Goal: Information Seeking & Learning: Learn about a topic

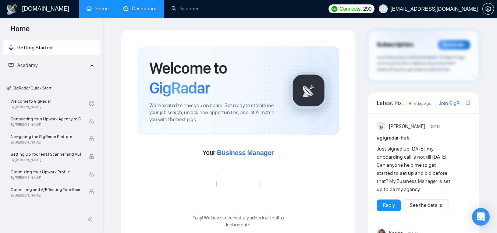
click at [136, 12] on link "Dashboard" at bounding box center [139, 9] width 33 height 6
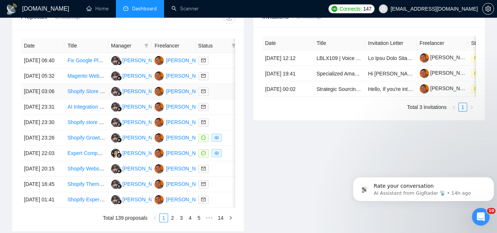
scroll to position [331, 0]
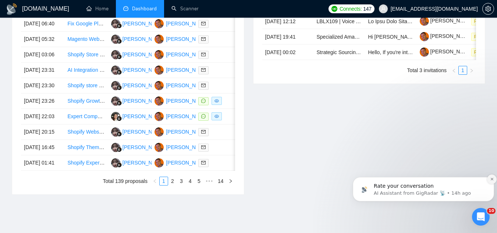
click at [488, 177] on button "Dismiss notification" at bounding box center [492, 179] width 10 height 10
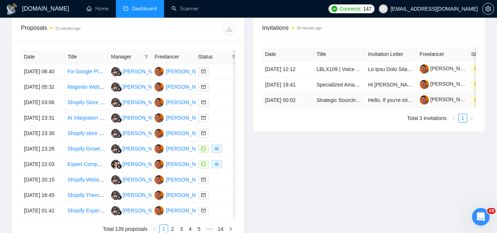
scroll to position [360, 0]
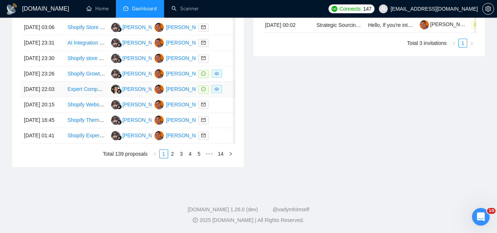
click at [94, 97] on td "Expert Computer Vision, Teaching AI Model" at bounding box center [85, 89] width 43 height 15
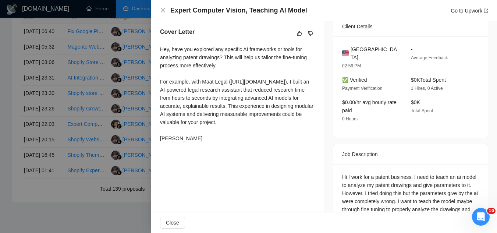
scroll to position [256, 0]
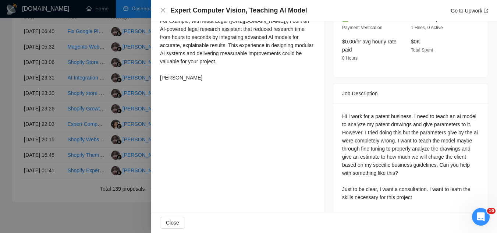
click at [144, 94] on div at bounding box center [248, 116] width 497 height 233
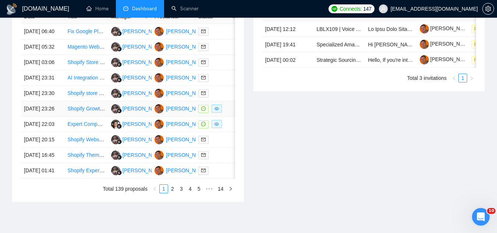
click at [95, 117] on td "Shopify Growth Partner Needed (High Commission / Profit Split)" at bounding box center [85, 108] width 43 height 15
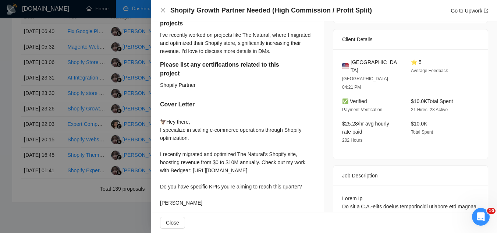
scroll to position [257, 0]
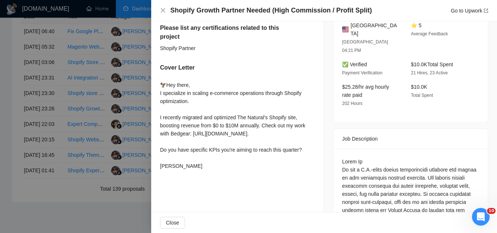
click at [100, 130] on div at bounding box center [248, 116] width 497 height 233
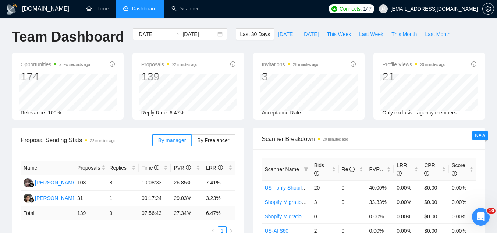
scroll to position [0, 0]
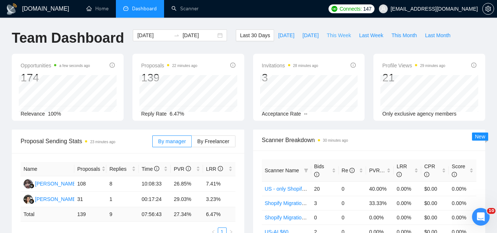
click at [327, 36] on span "This Week" at bounding box center [339, 35] width 24 height 8
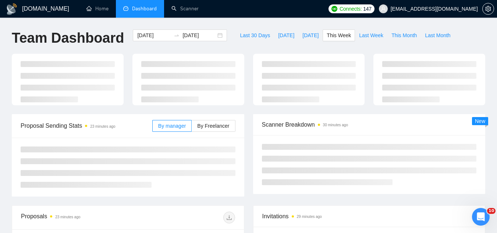
type input "[DATE]"
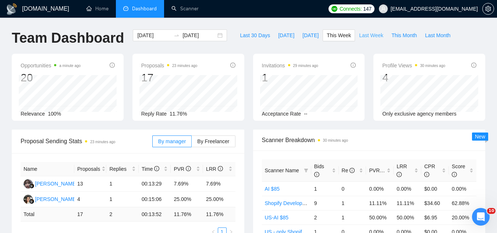
click at [359, 35] on span "Last Week" at bounding box center [371, 35] width 24 height 8
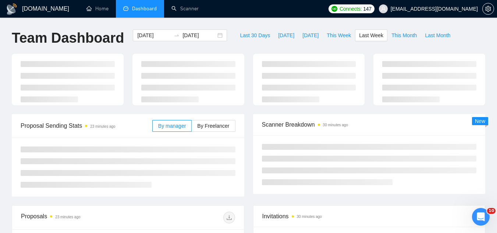
type input "[DATE]"
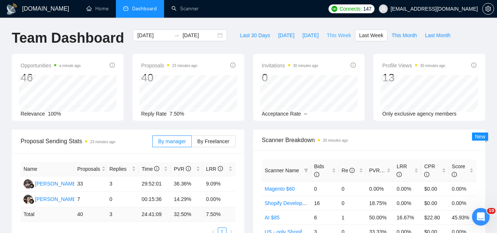
click at [327, 36] on span "This Week" at bounding box center [339, 35] width 24 height 8
type input "[DATE]"
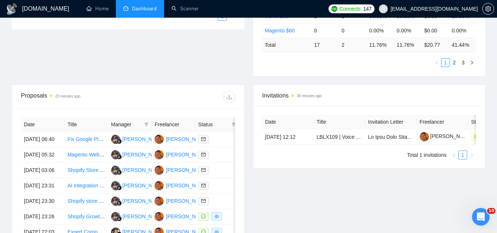
scroll to position [221, 0]
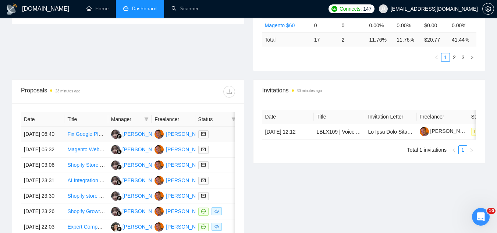
click at [92, 142] on td "Fix Google Places Autocomplete on Funnelish Checkout" at bounding box center [85, 134] width 43 height 15
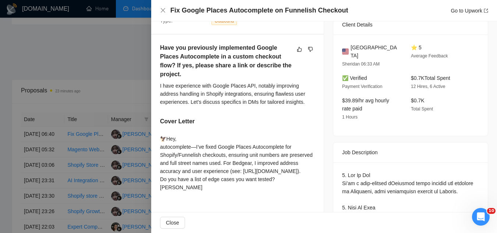
scroll to position [188, 0]
click at [110, 61] on div at bounding box center [248, 116] width 497 height 233
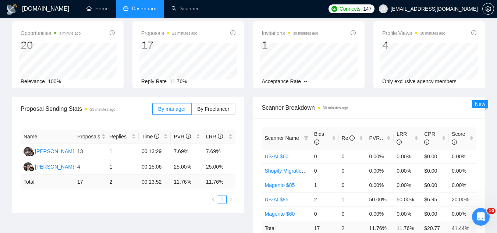
scroll to position [0, 0]
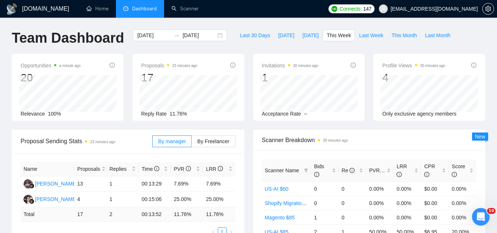
click at [451, 9] on span "[EMAIL_ADDRESS][DOMAIN_NAME]" at bounding box center [434, 9] width 87 height 0
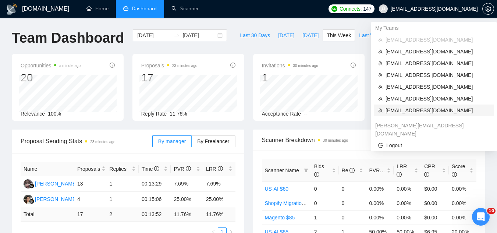
click at [435, 110] on span "[EMAIL_ADDRESS][DOMAIN_NAME]" at bounding box center [437, 110] width 104 height 8
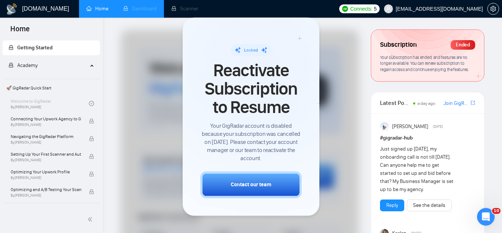
click at [139, 10] on li "Dashboard" at bounding box center [140, 9] width 48 height 18
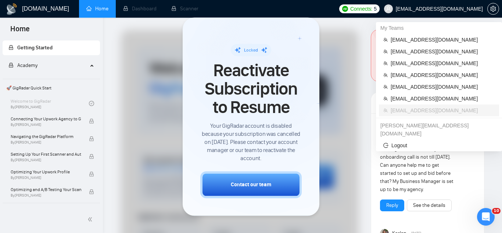
click at [431, 3] on span "[EMAIL_ADDRESS][DOMAIN_NAME]" at bounding box center [434, 9] width 108 height 24
click at [426, 39] on span "[EMAIL_ADDRESS][DOMAIN_NAME]" at bounding box center [443, 40] width 104 height 8
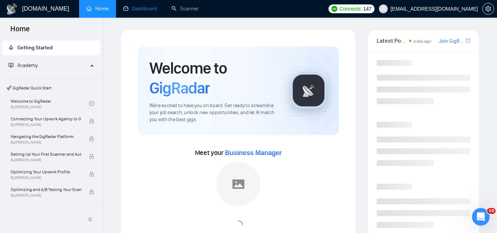
click at [143, 8] on link "Dashboard" at bounding box center [139, 9] width 33 height 6
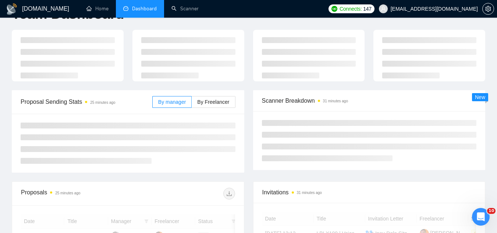
scroll to position [37, 0]
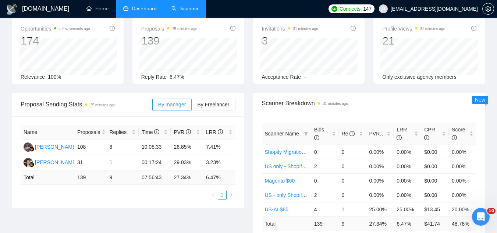
click at [182, 12] on link "Scanner" at bounding box center [184, 9] width 27 height 6
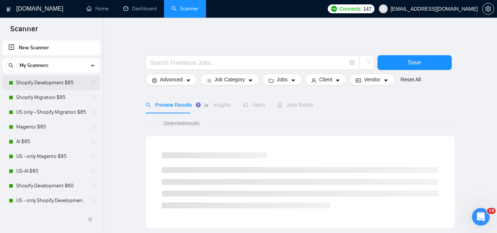
click at [49, 81] on link "Shopify Development $85" at bounding box center [51, 82] width 70 height 15
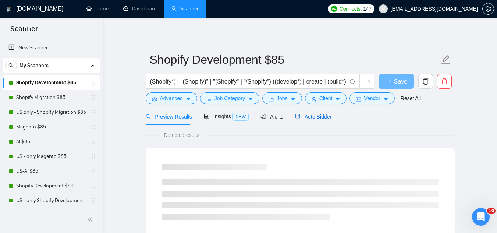
click at [306, 119] on span "Auto Bidder" at bounding box center [313, 117] width 36 height 6
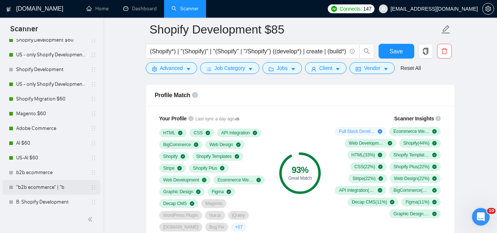
scroll to position [83, 0]
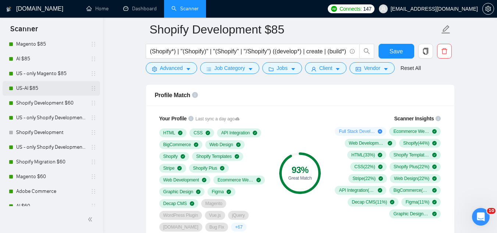
click at [30, 93] on link "US-AI $85" at bounding box center [51, 88] width 70 height 15
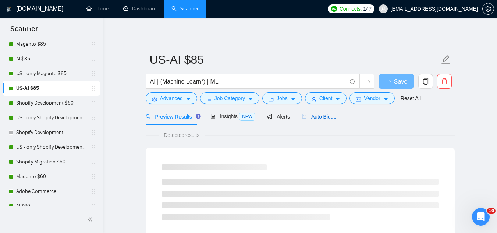
click at [328, 118] on span "Auto Bidder" at bounding box center [320, 117] width 36 height 6
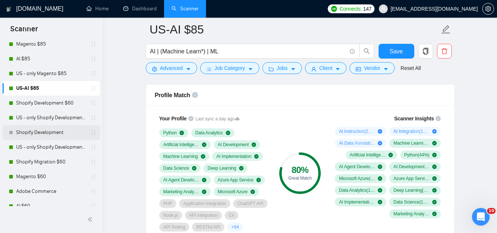
scroll to position [120, 0]
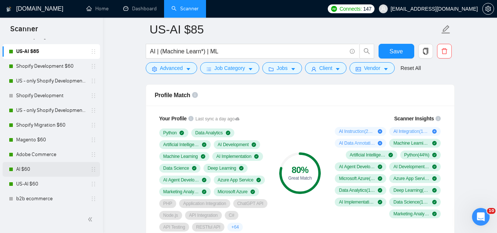
click at [57, 168] on link "AI $60" at bounding box center [51, 169] width 70 height 15
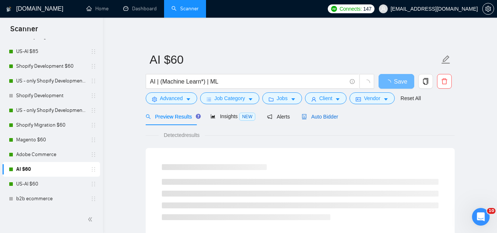
click at [326, 114] on span "Auto Bidder" at bounding box center [320, 117] width 36 height 6
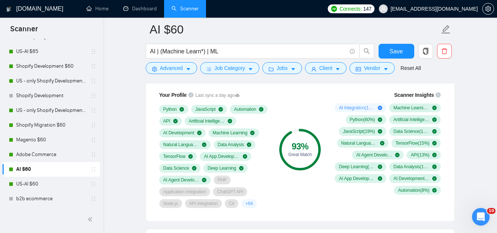
scroll to position [515, 0]
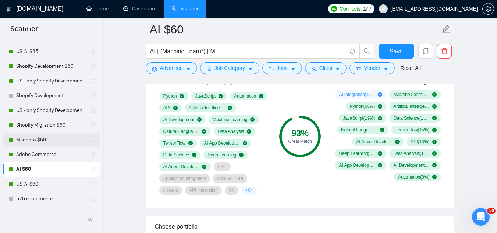
click at [38, 143] on link "Magento $60" at bounding box center [51, 139] width 70 height 15
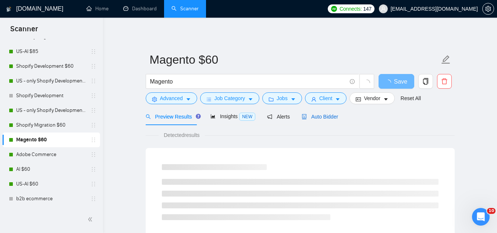
click at [317, 114] on span "Auto Bidder" at bounding box center [320, 117] width 36 height 6
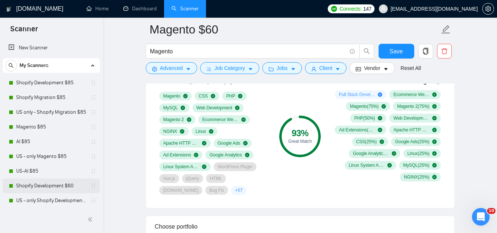
click at [77, 186] on link "Shopify Development $60" at bounding box center [51, 185] width 70 height 15
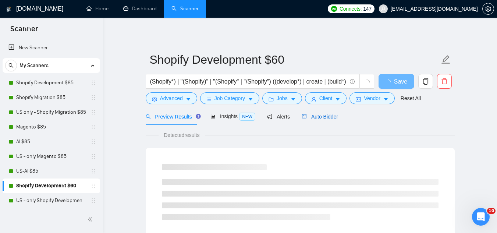
click at [323, 118] on span "Auto Bidder" at bounding box center [320, 117] width 36 height 6
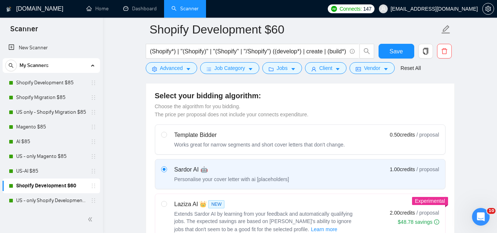
scroll to position [184, 0]
